Goal: Register for event/course

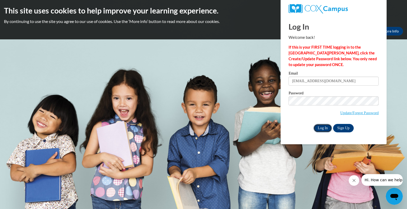
click at [319, 128] on input "Log In" at bounding box center [322, 128] width 19 height 8
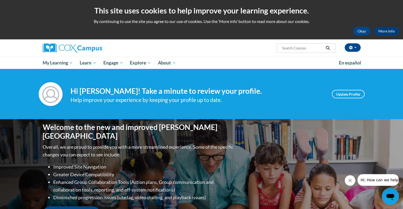
click at [291, 77] on div "Your profile Hi Samantha Becker! Take a minute to review your profile. Help imp…" at bounding box center [201, 94] width 403 height 50
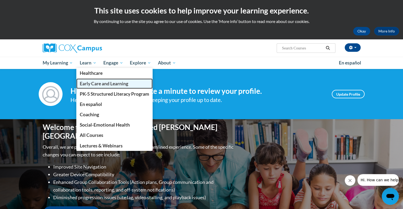
click at [116, 83] on span "Early Care and Learning" at bounding box center [104, 84] width 48 height 6
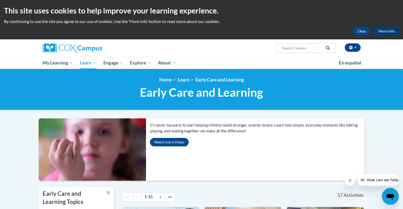
click at [296, 47] on input "Search..." at bounding box center [302, 48] width 42 height 6
type input "RTI"
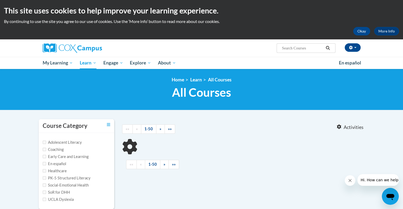
type input "RTI"
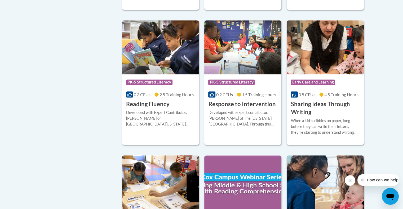
scroll to position [409, 0]
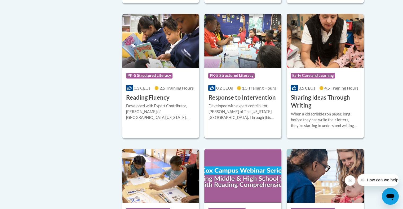
click at [243, 47] on img at bounding box center [242, 41] width 77 height 54
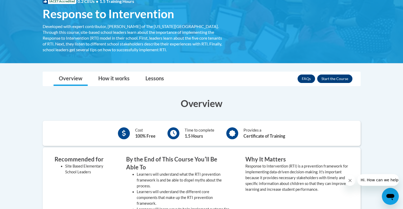
scroll to position [70, 0]
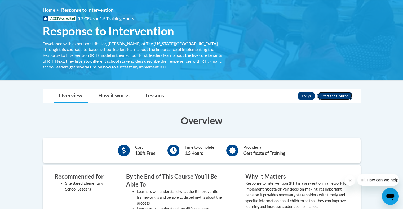
click at [334, 93] on button "Enroll" at bounding box center [334, 96] width 35 height 8
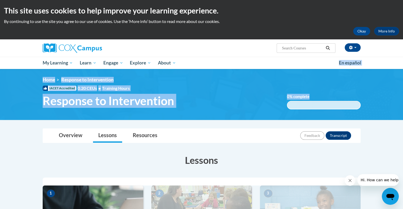
drag, startPoint x: 0, startPoint y: 0, endPoint x: 181, endPoint y: 61, distance: 191.0
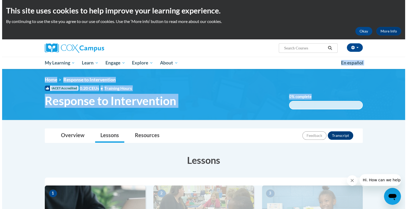
scroll to position [146, 0]
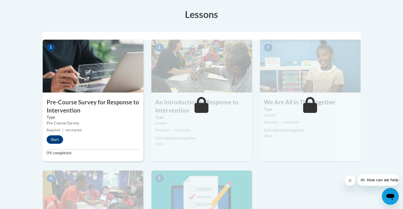
click at [79, 78] on img at bounding box center [93, 66] width 101 height 53
click at [54, 137] on button "Start" at bounding box center [55, 140] width 16 height 8
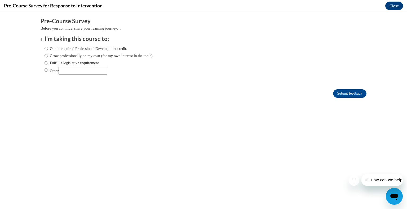
scroll to position [0, 0]
click at [44, 63] on input "Fulfill a legislative requirement." at bounding box center [45, 63] width 3 height 6
radio input "true"
click at [344, 90] on input "Submit feedback" at bounding box center [349, 94] width 33 height 8
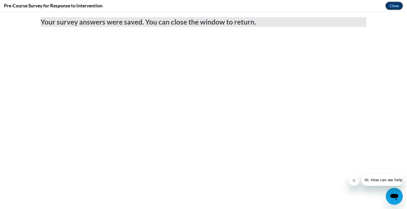
click at [394, 5] on button "Close" at bounding box center [394, 6] width 18 height 8
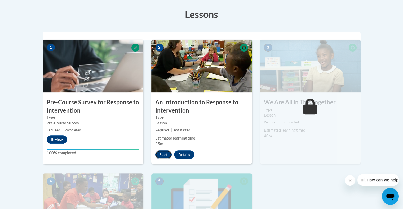
click at [162, 151] on button "Start" at bounding box center [163, 155] width 16 height 8
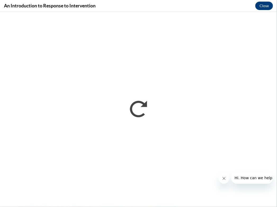
click at [111, 8] on div "An Introduction to Response to Intervention Close" at bounding box center [138, 6] width 277 height 12
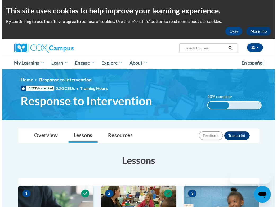
scroll to position [154, 0]
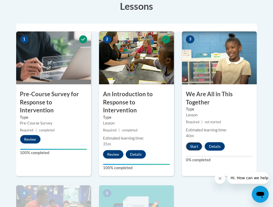
click at [195, 147] on button "Start" at bounding box center [194, 146] width 16 height 8
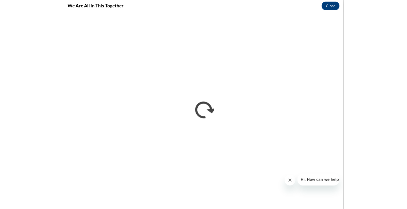
scroll to position [0, 0]
